Goal: Task Accomplishment & Management: Use online tool/utility

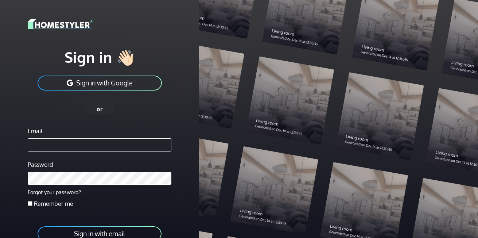
click at [102, 85] on button "Sign in with Google" at bounding box center [100, 83] width 126 height 16
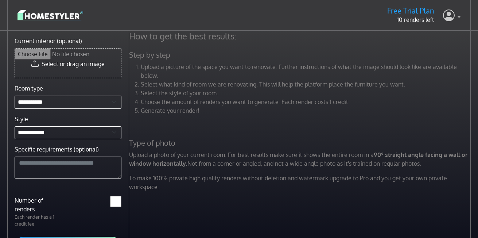
click at [458, 16] on link at bounding box center [451, 15] width 17 height 17
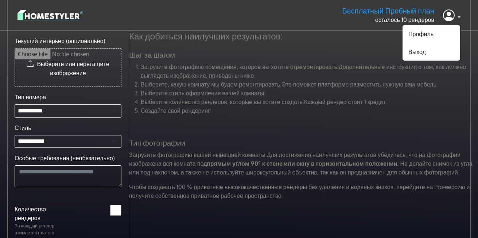
click at [248, 16] on div "Бесплатный Пробный план осталось 10 рендеров Профиль Выход" at bounding box center [238, 15] width 443 height 19
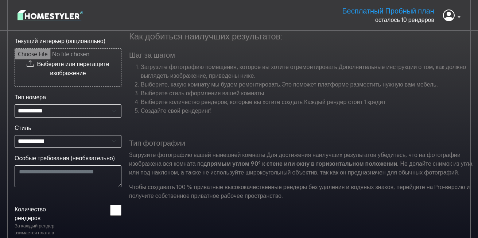
click at [44, 12] on img at bounding box center [50, 15] width 66 height 13
